Goal: Task Accomplishment & Management: Use online tool/utility

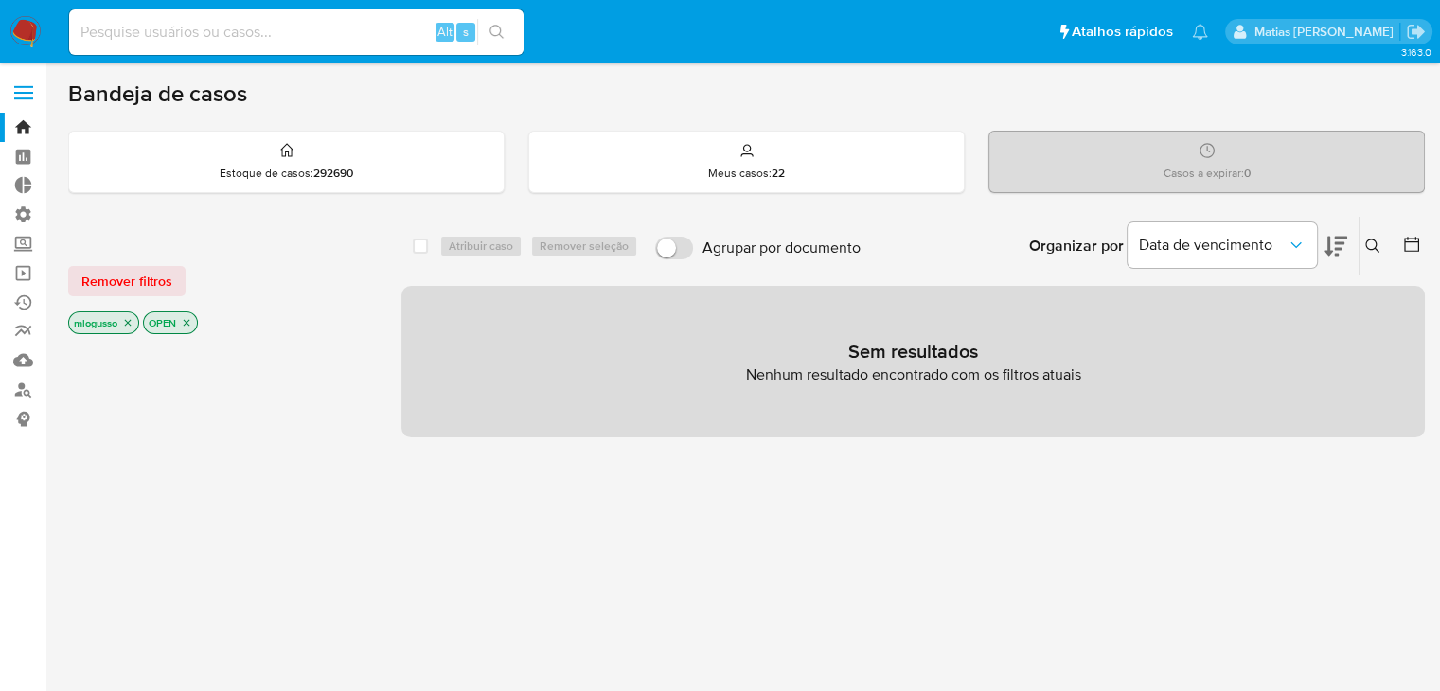
click at [130, 328] on p "mlogusso" at bounding box center [103, 322] width 69 height 21
click at [130, 311] on div "mlogusso" at bounding box center [103, 322] width 71 height 23
click at [130, 320] on icon "close-filter" at bounding box center [128, 323] width 7 height 7
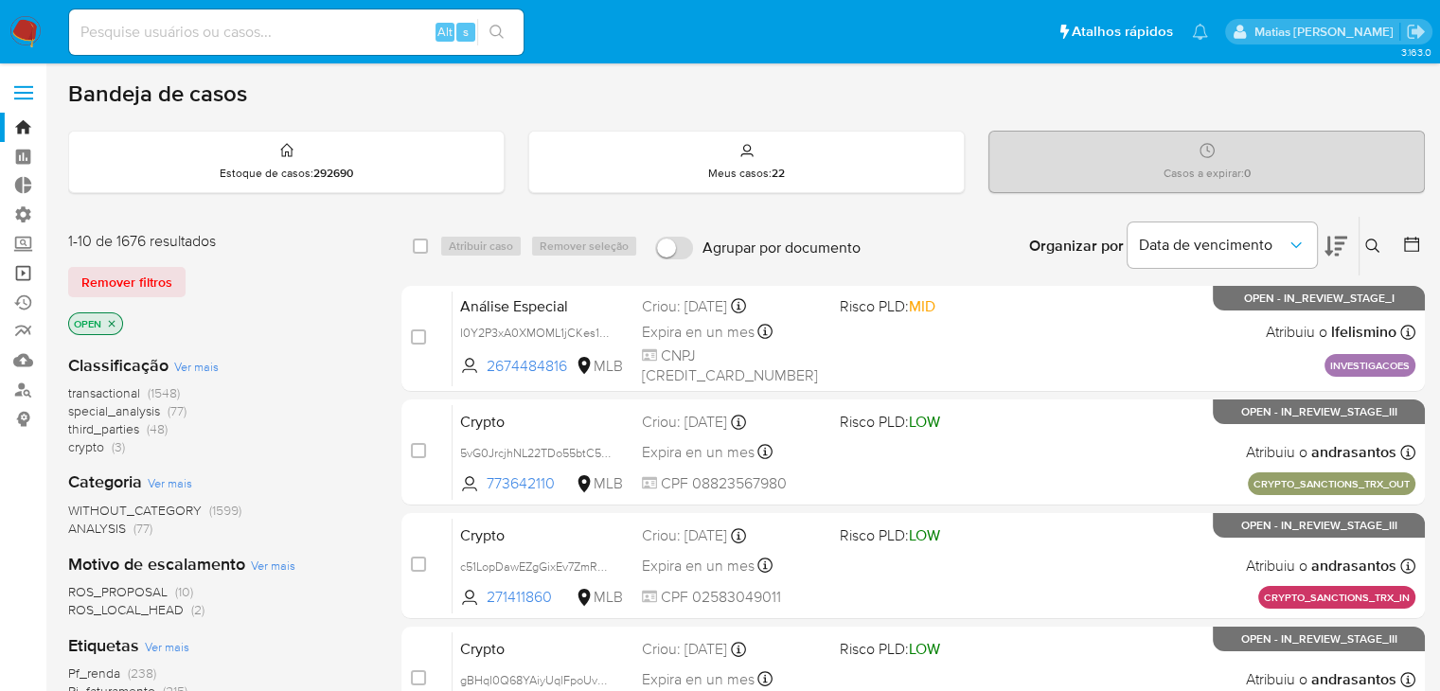
click at [24, 274] on link "Operações em massa" at bounding box center [112, 272] width 225 height 29
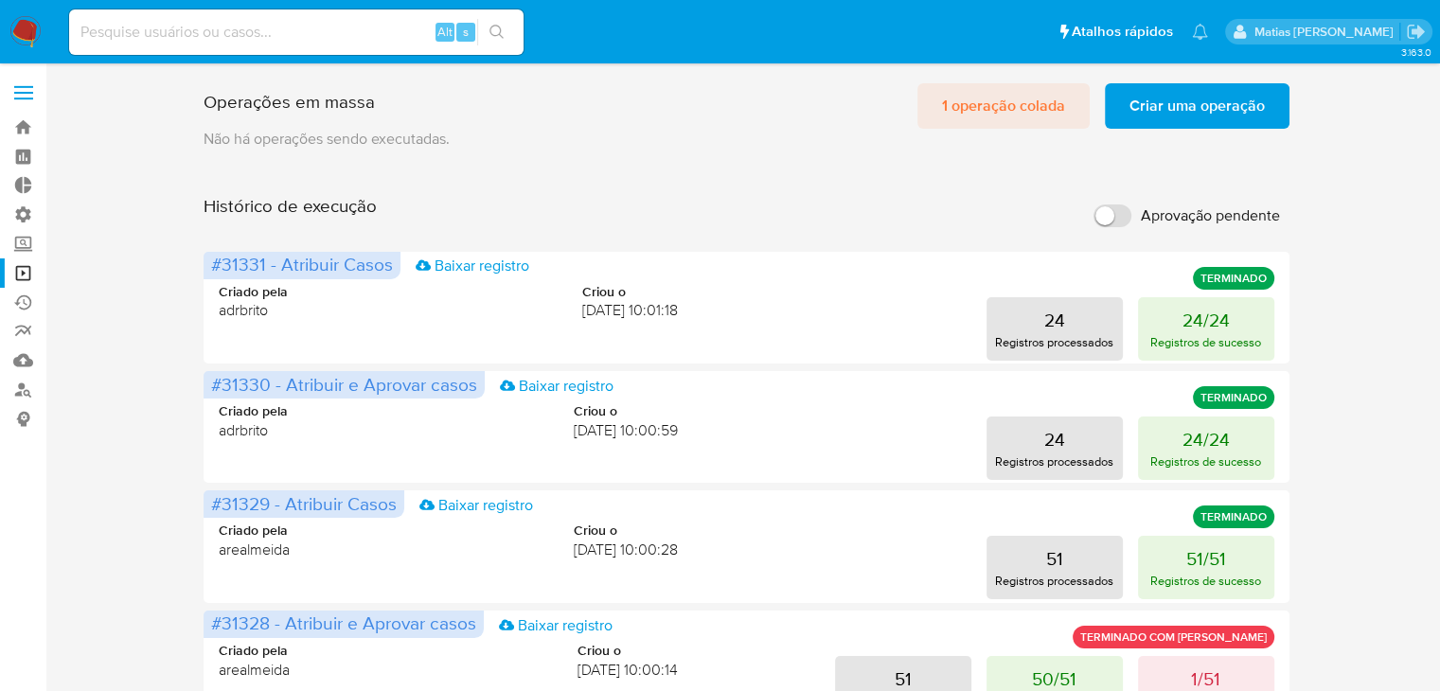
click at [1026, 101] on span "1 operação colada" at bounding box center [1003, 106] width 123 height 42
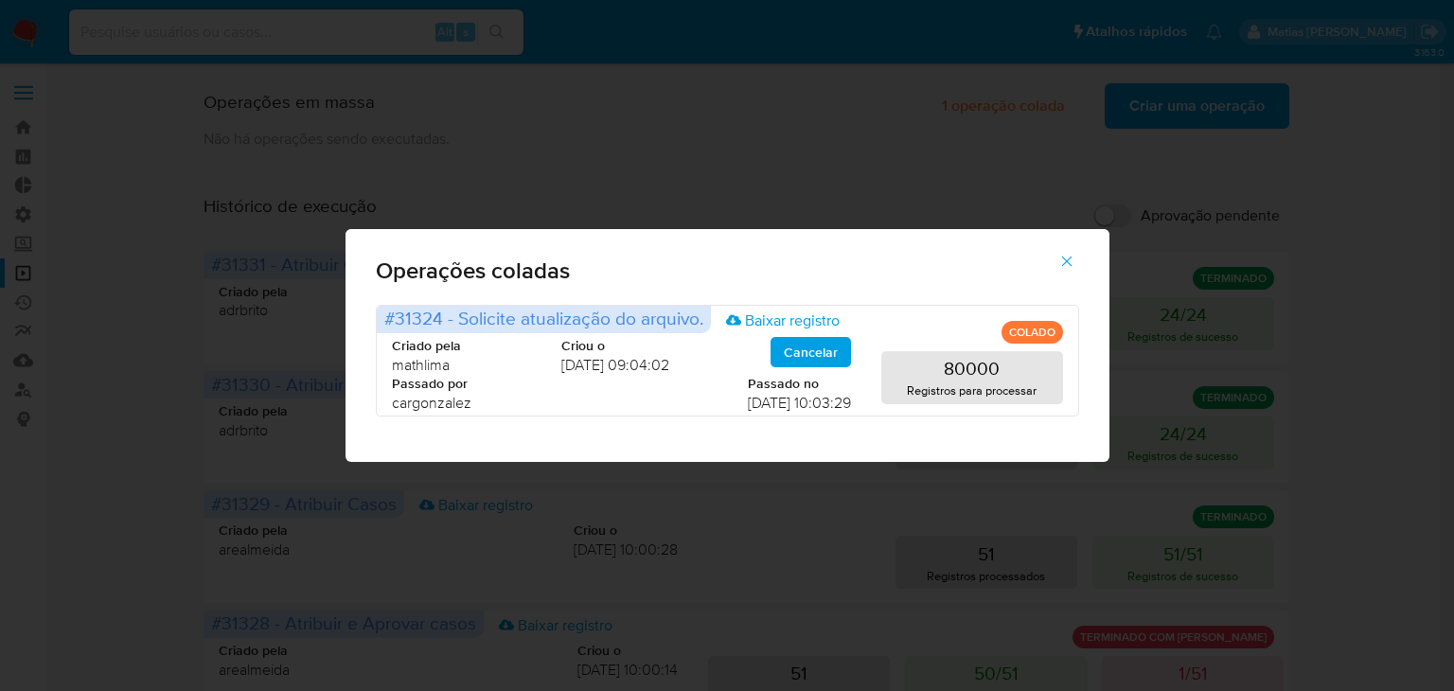
click at [1069, 269] on icon "button" at bounding box center [1067, 261] width 17 height 17
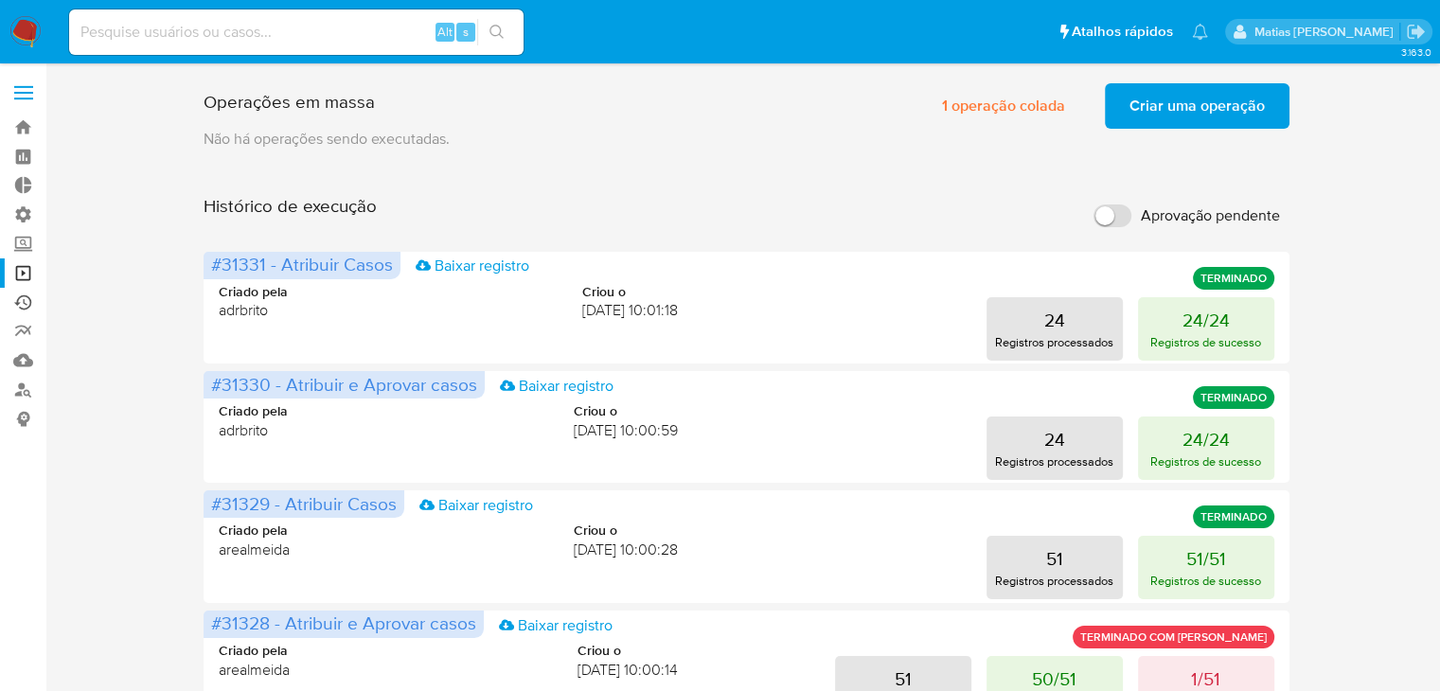
click at [23, 303] on link "Ejecuções automáticas" at bounding box center [112, 302] width 225 height 29
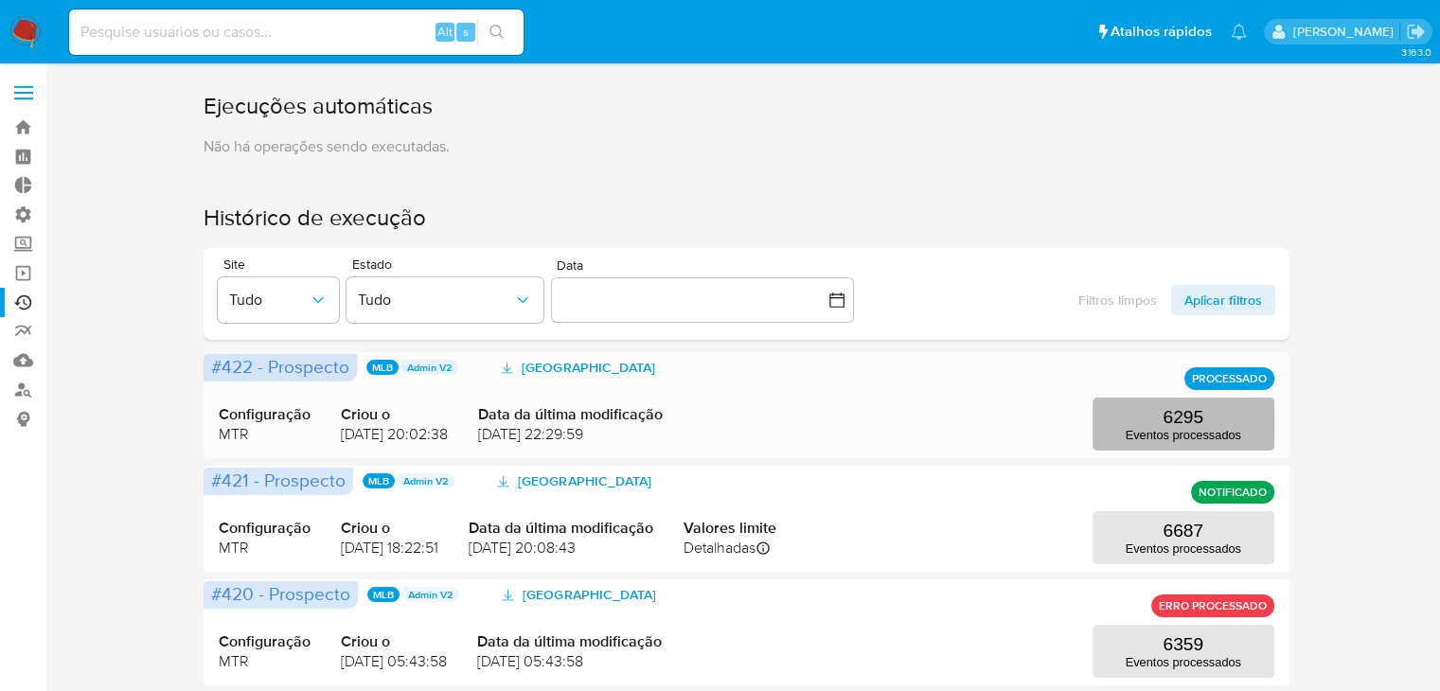
click at [1228, 421] on button "6295 Eventos processados" at bounding box center [1184, 424] width 182 height 53
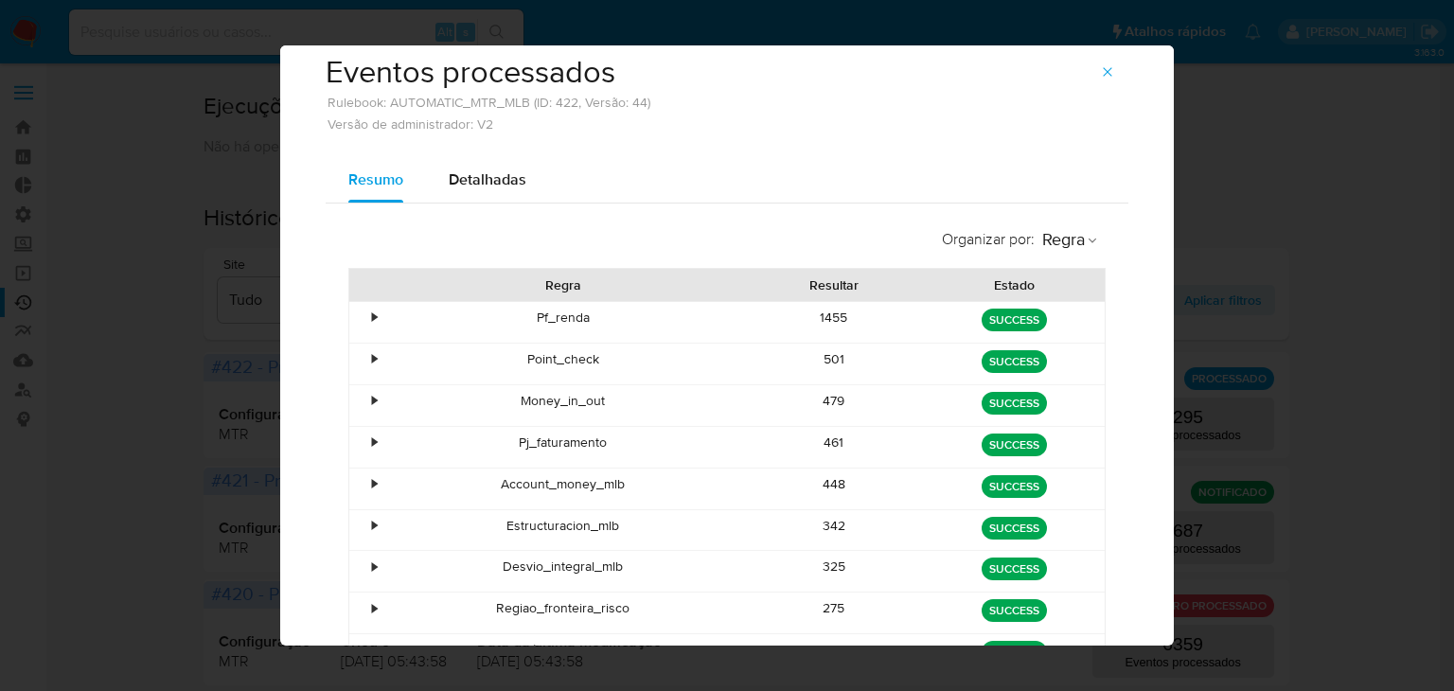
scroll to position [37, 0]
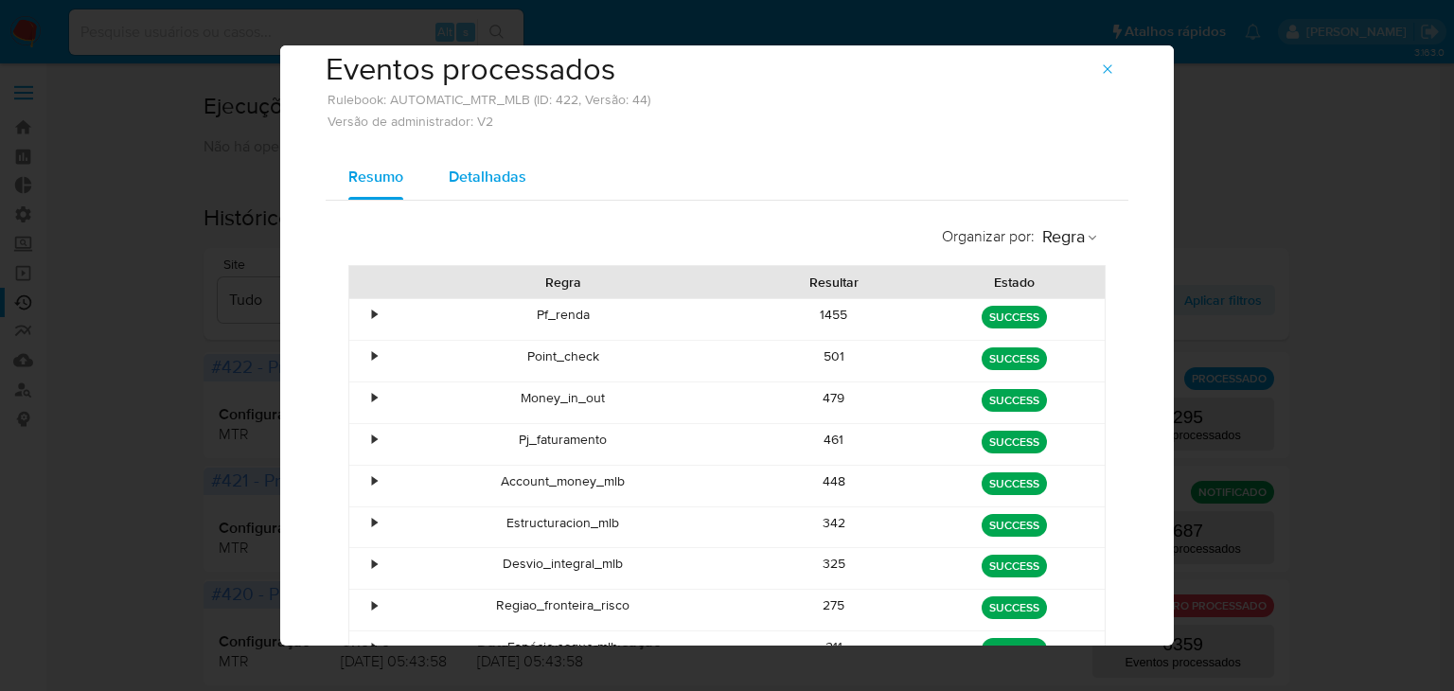
click at [488, 179] on span "Detalhadas" at bounding box center [488, 177] width 78 height 22
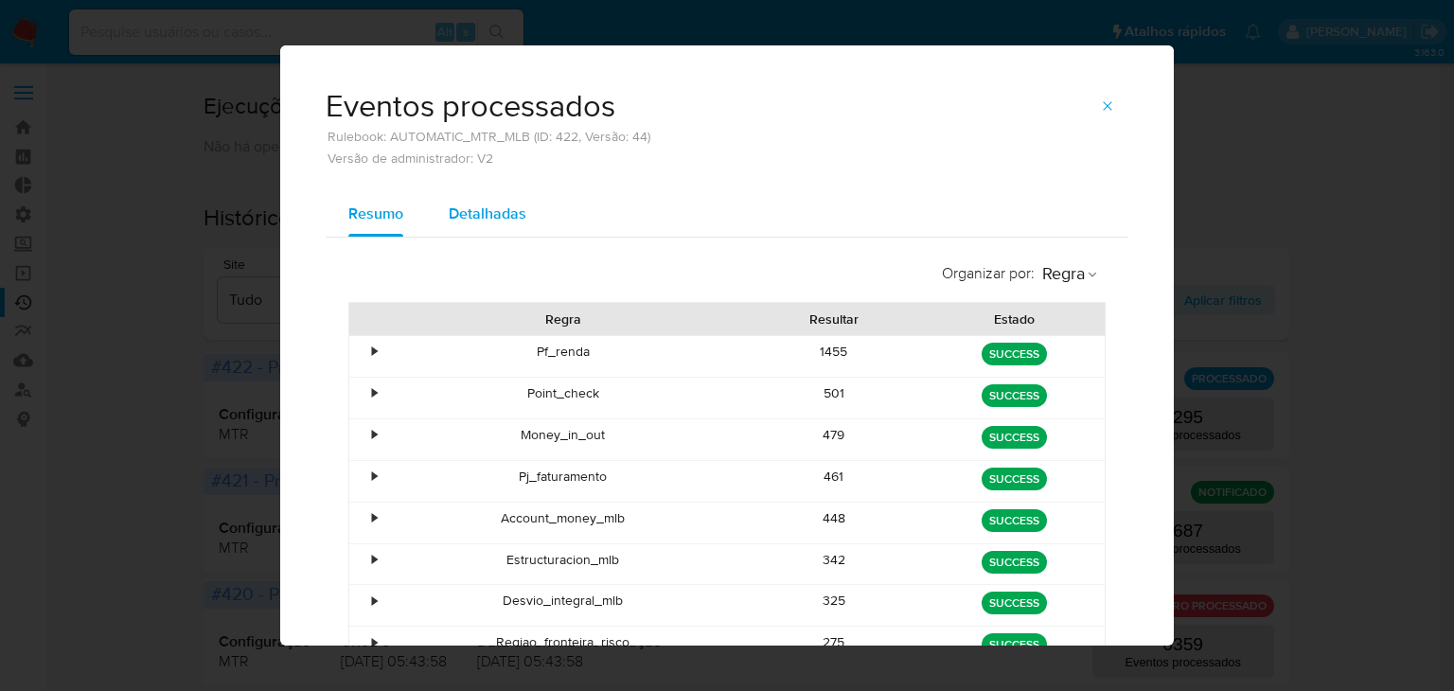
select select "10"
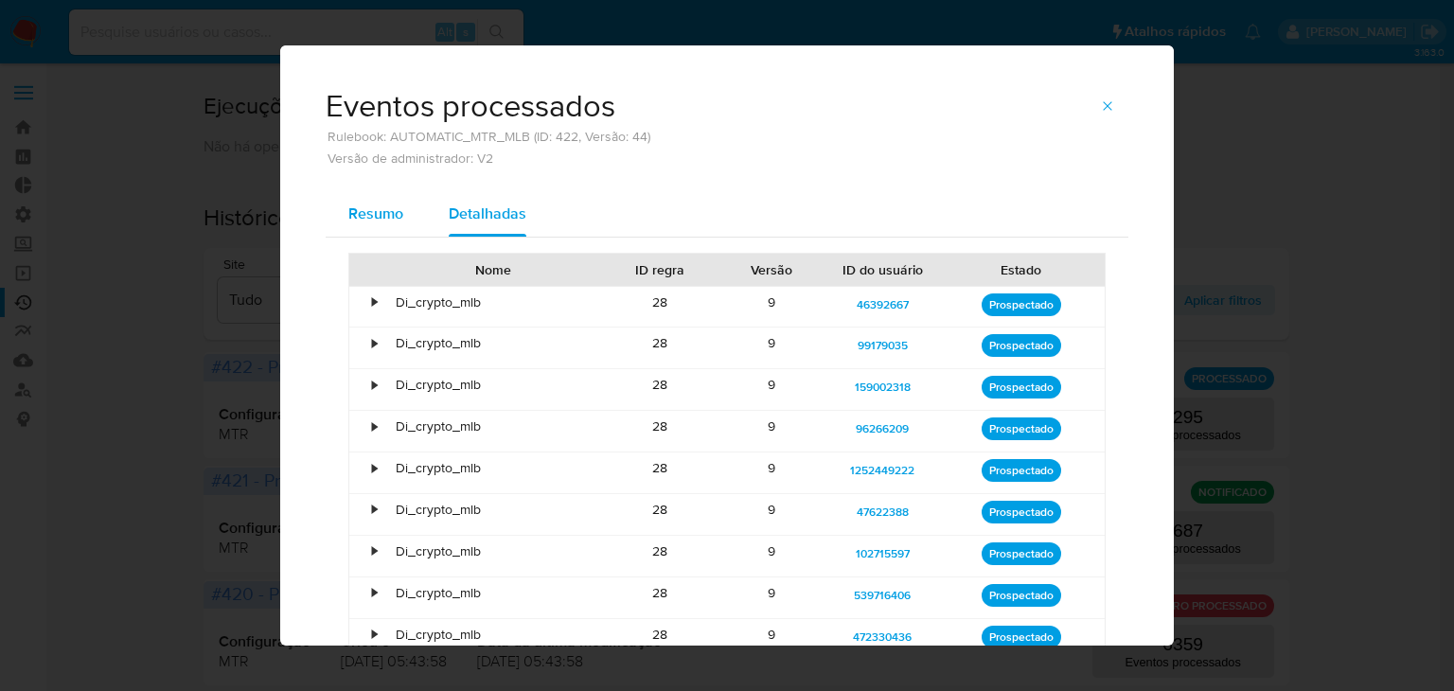
click at [384, 216] on span "Resumo" at bounding box center [375, 214] width 55 height 22
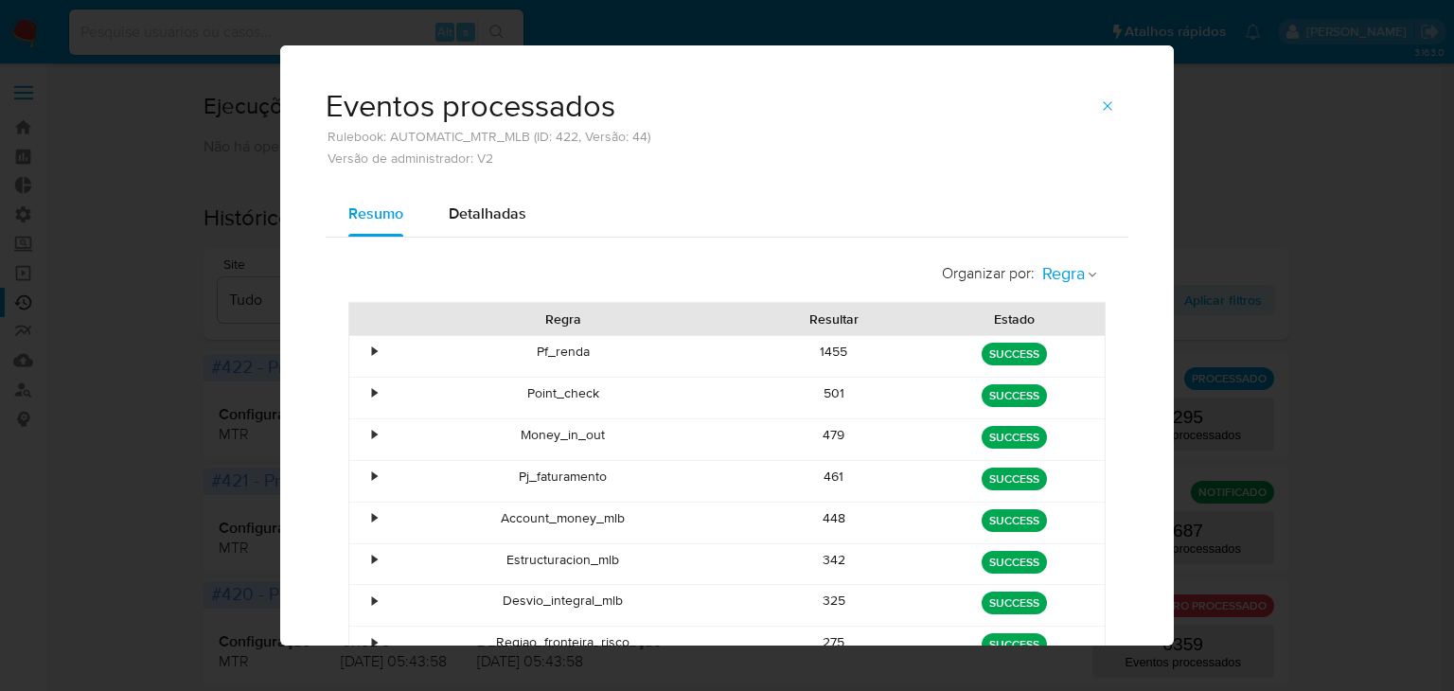
click at [1066, 279] on span "Regra" at bounding box center [1063, 274] width 43 height 22
click at [1059, 323] on span "Estado" at bounding box center [1063, 315] width 44 height 19
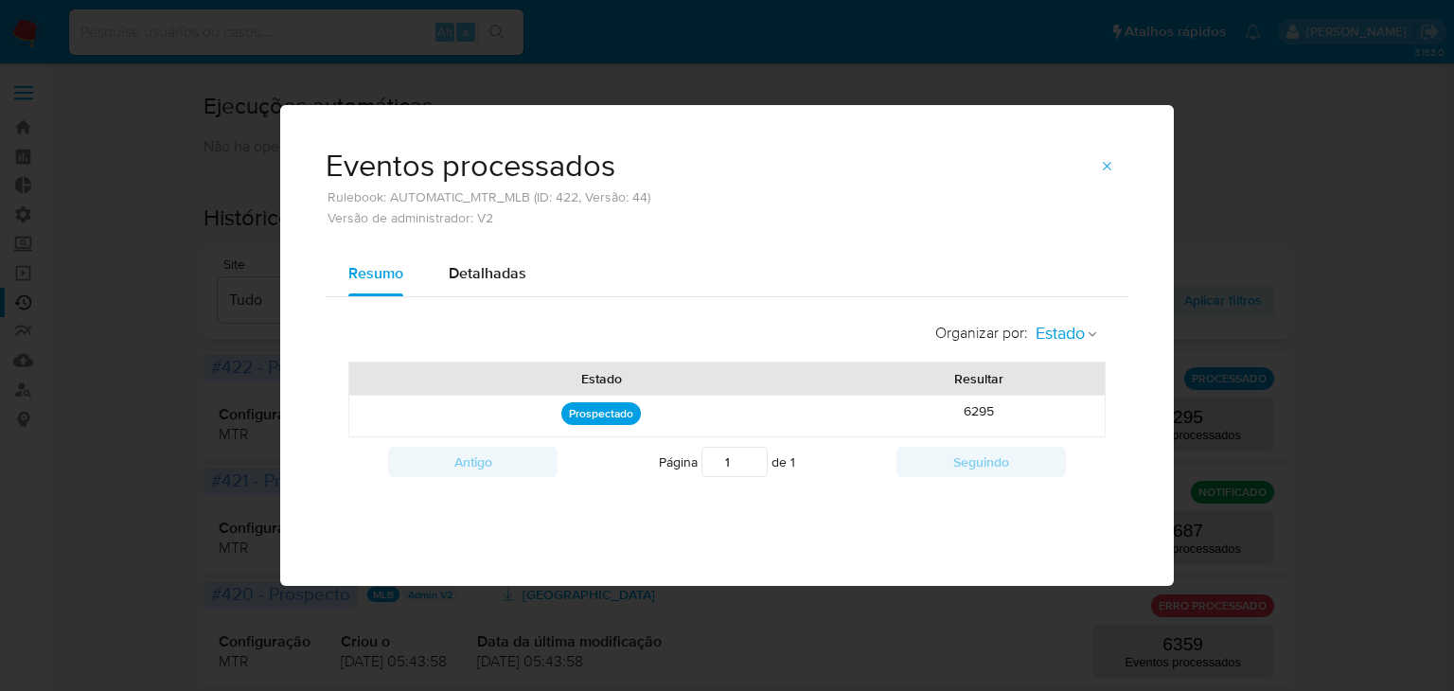
click at [1083, 339] on span "Estado" at bounding box center [1060, 334] width 49 height 22
click at [1064, 327] on span "Regra" at bounding box center [1054, 329] width 39 height 19
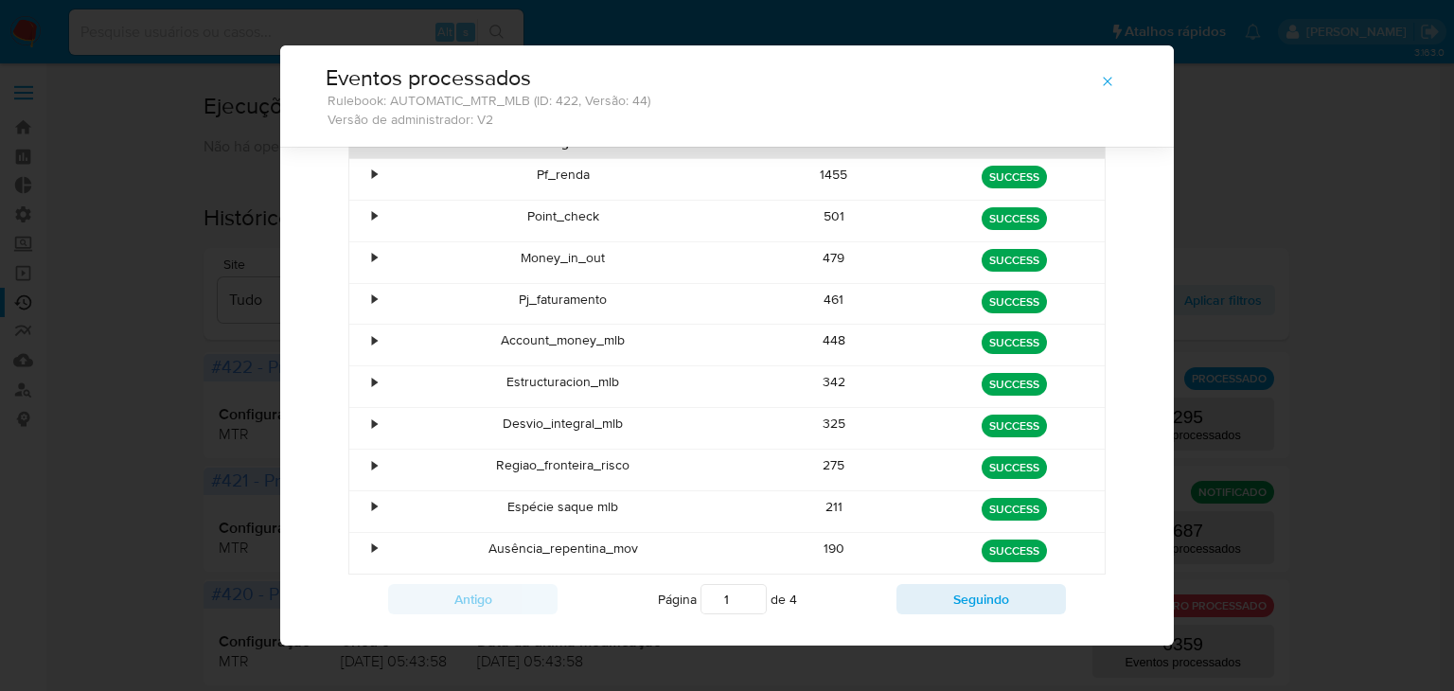
scroll to position [167, 0]
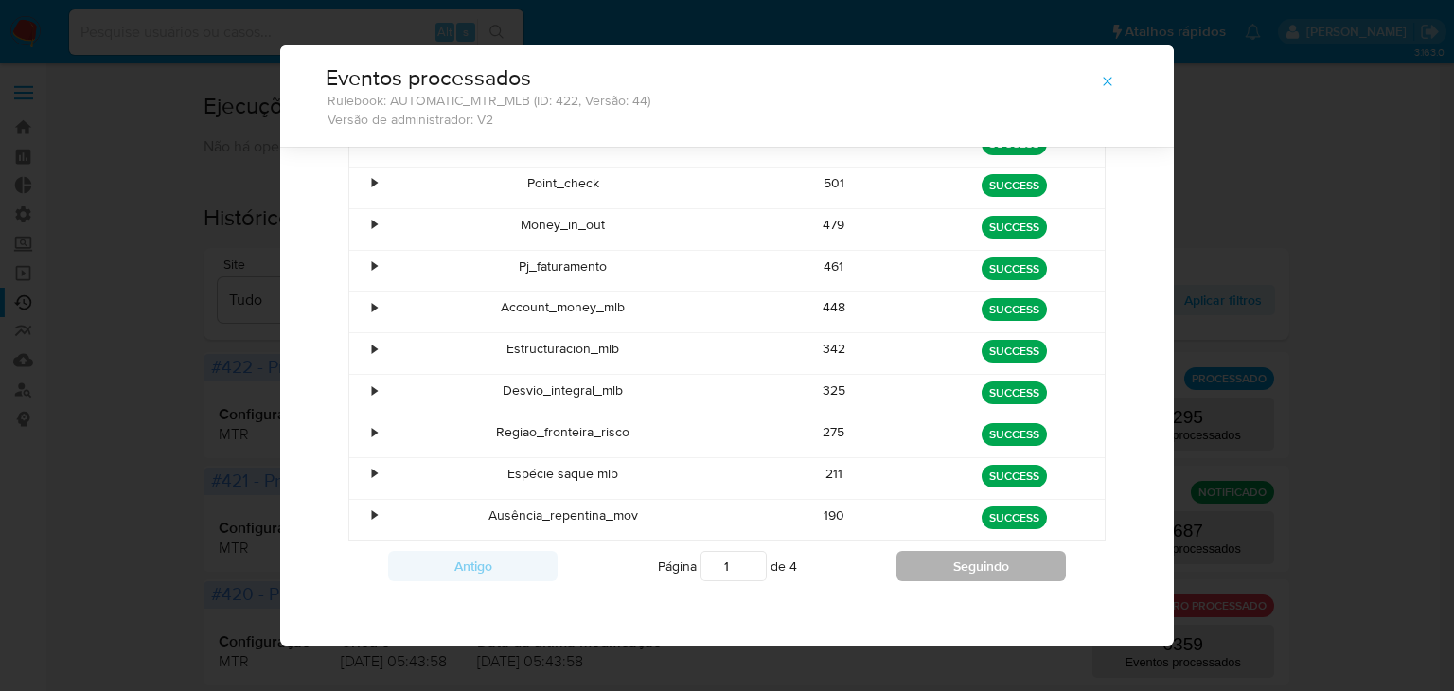
click at [979, 557] on button "Seguindo" at bounding box center [981, 566] width 169 height 30
click at [1037, 570] on button "Seguindo" at bounding box center [981, 566] width 169 height 30
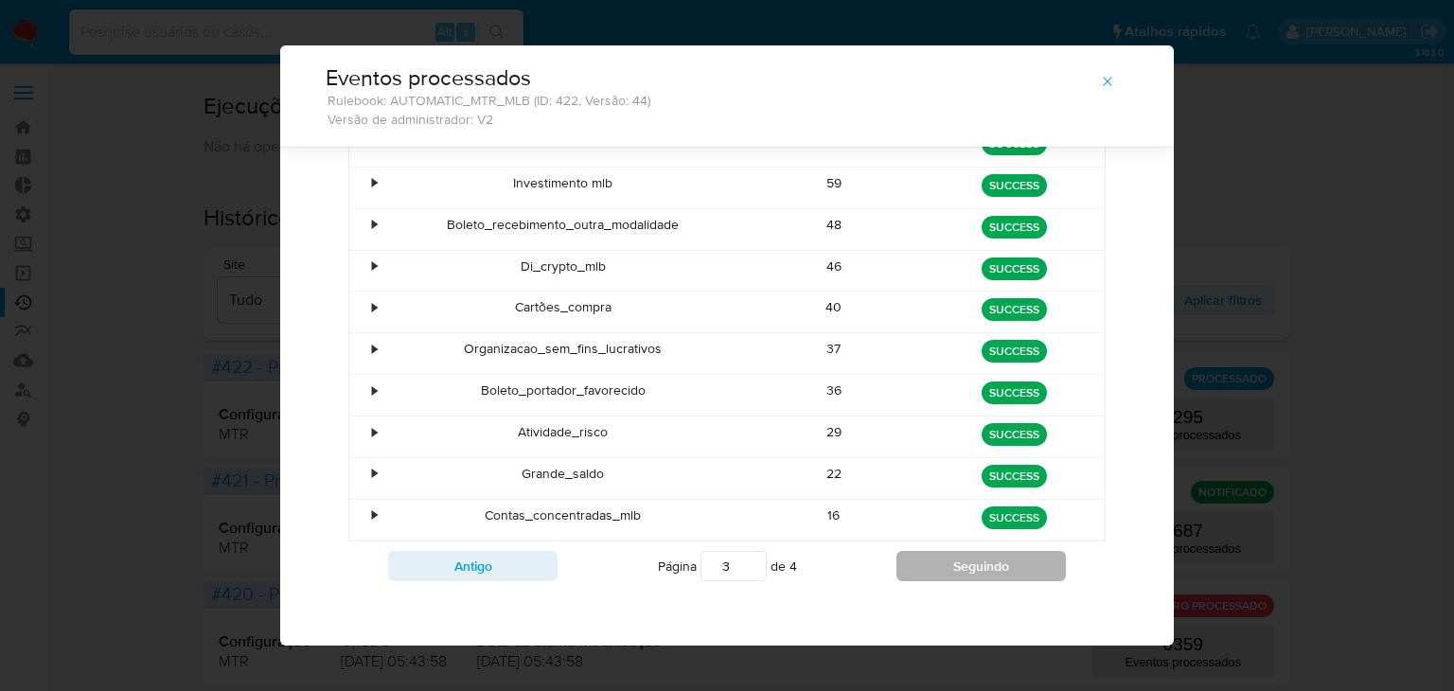
click at [1031, 560] on button "Seguindo" at bounding box center [981, 566] width 169 height 30
type input "4"
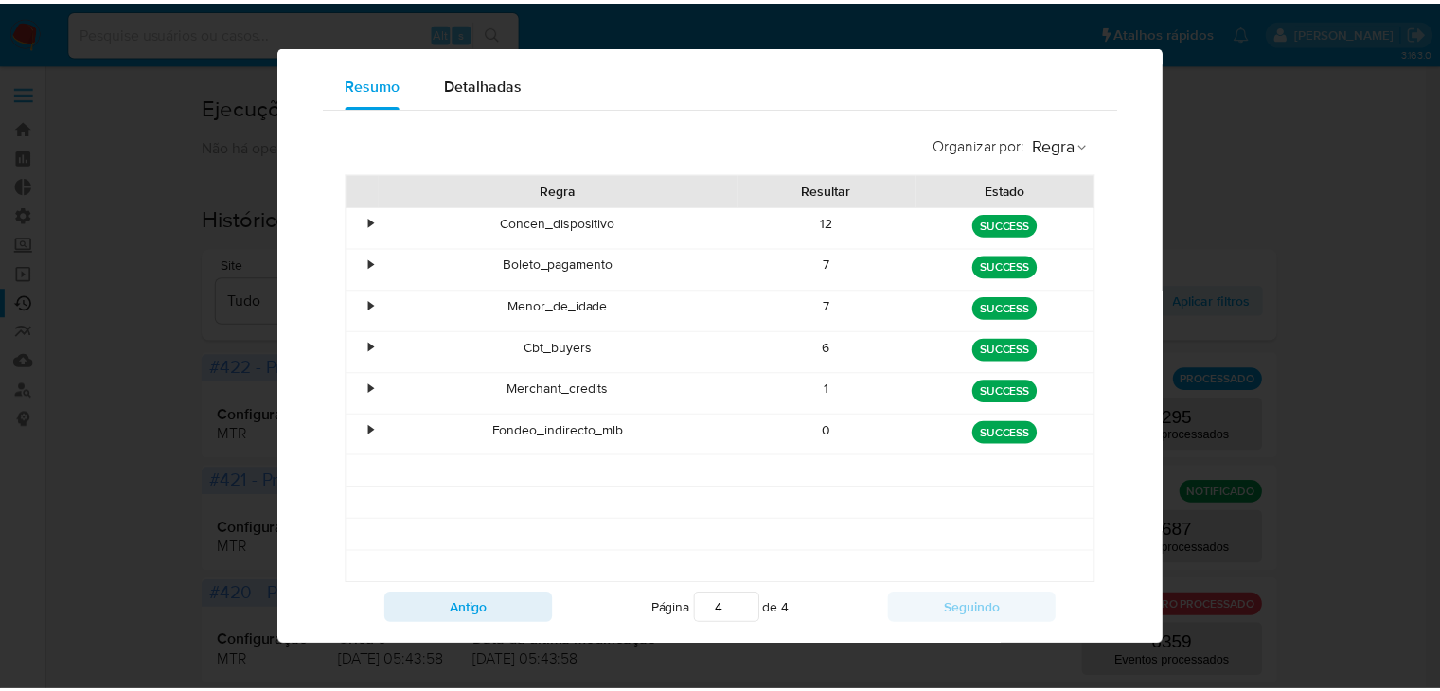
scroll to position [19, 0]
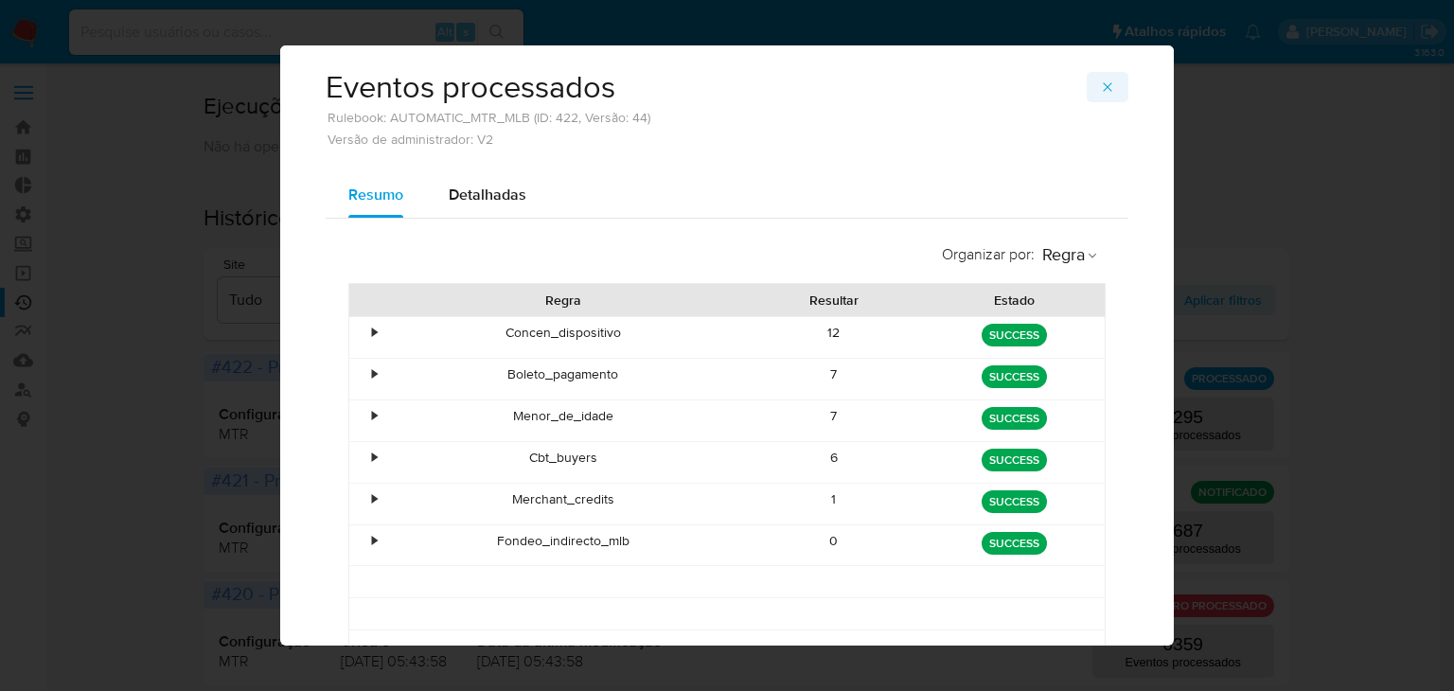
click at [1101, 92] on icon "button" at bounding box center [1107, 87] width 15 height 15
